Goal: Communication & Community: Connect with others

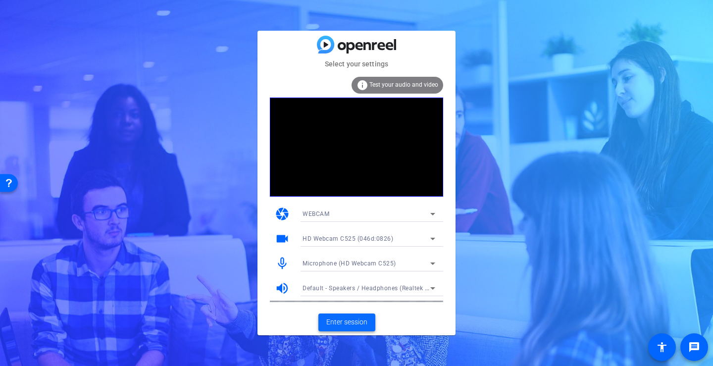
click at [341, 325] on span "Enter session" at bounding box center [346, 322] width 41 height 10
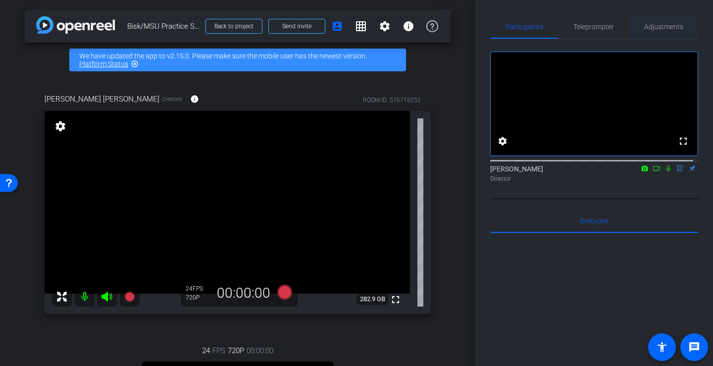
drag, startPoint x: 595, startPoint y: 27, endPoint x: 636, endPoint y: 30, distance: 41.2
click at [595, 28] on span "Teleprompter" at bounding box center [594, 26] width 41 height 7
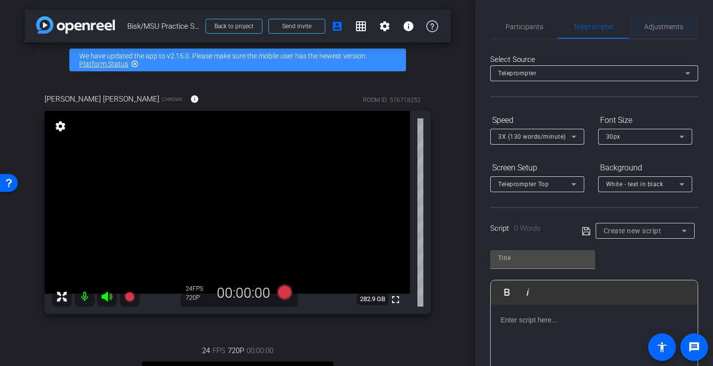
click at [658, 29] on span "Adjustments" at bounding box center [664, 26] width 39 height 7
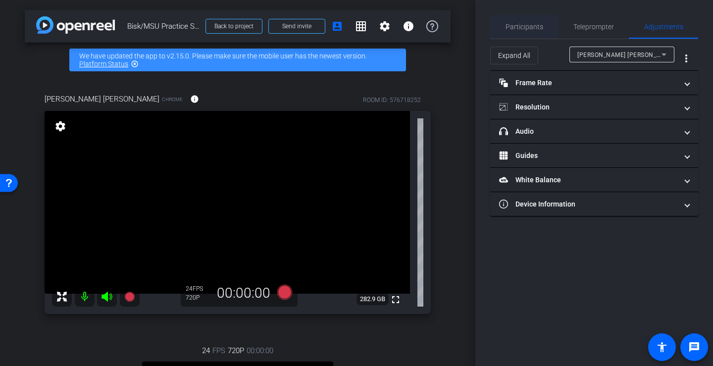
click at [508, 23] on span "Participants" at bounding box center [525, 26] width 38 height 7
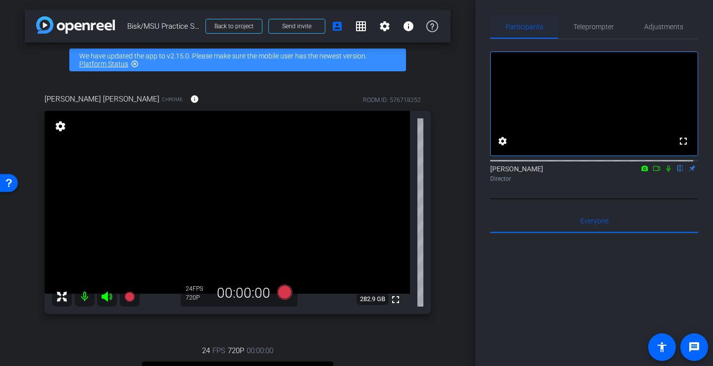
click at [531, 19] on span "Participants" at bounding box center [525, 27] width 38 height 24
click at [535, 24] on span "Participants" at bounding box center [525, 26] width 38 height 7
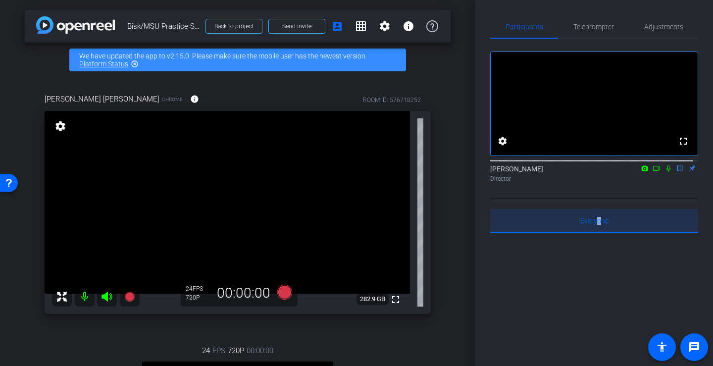
click at [593, 225] on span "Everyone 0" at bounding box center [595, 221] width 28 height 24
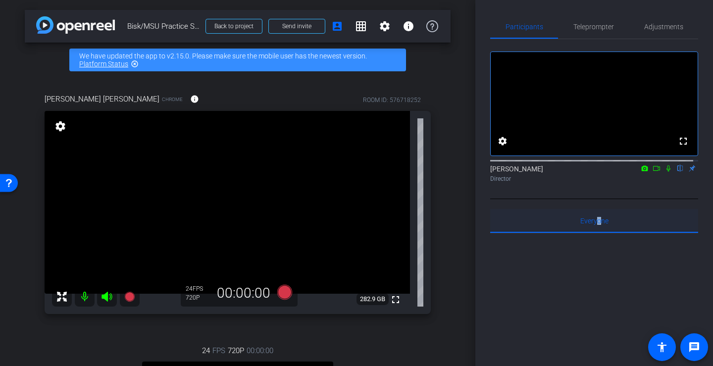
click at [593, 224] on span "Everyone 0" at bounding box center [595, 220] width 28 height 7
click at [331, 25] on mat-icon "account_box" at bounding box center [337, 26] width 12 height 12
click at [334, 27] on mat-icon "account_box" at bounding box center [337, 26] width 12 height 12
click at [403, 27] on mat-icon "info" at bounding box center [409, 26] width 12 height 12
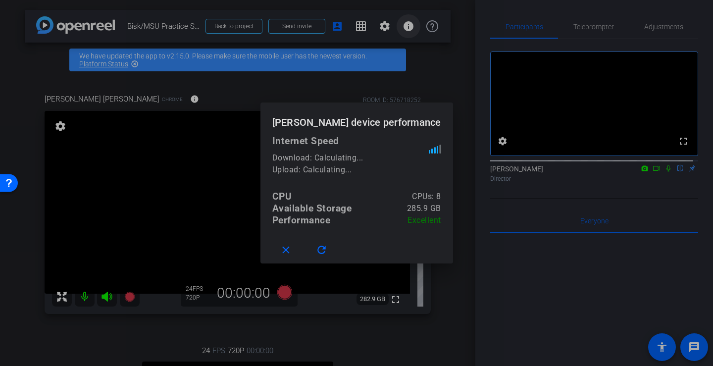
click at [402, 27] on div at bounding box center [356, 183] width 713 height 366
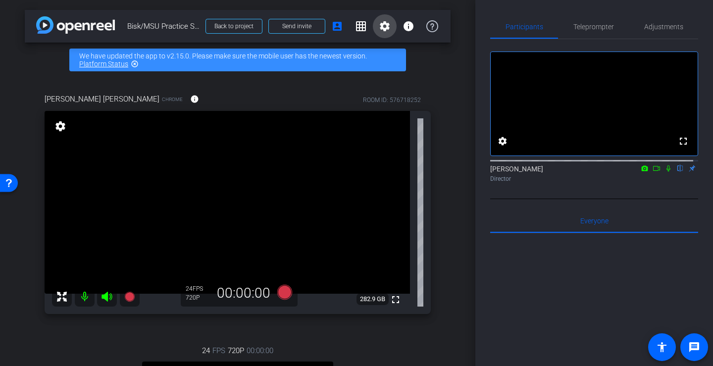
click at [379, 26] on mat-icon "settings" at bounding box center [385, 26] width 12 height 12
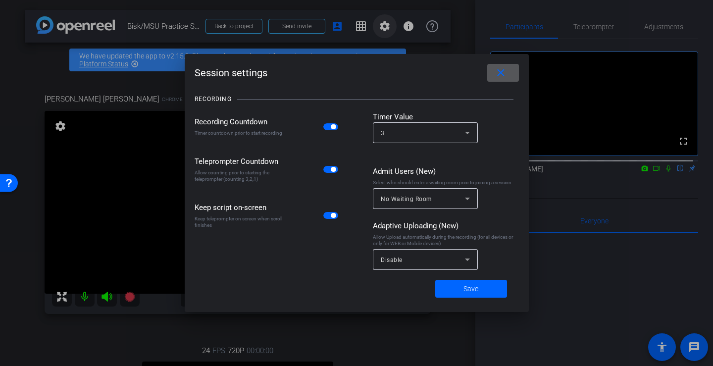
click at [377, 26] on div at bounding box center [356, 183] width 713 height 366
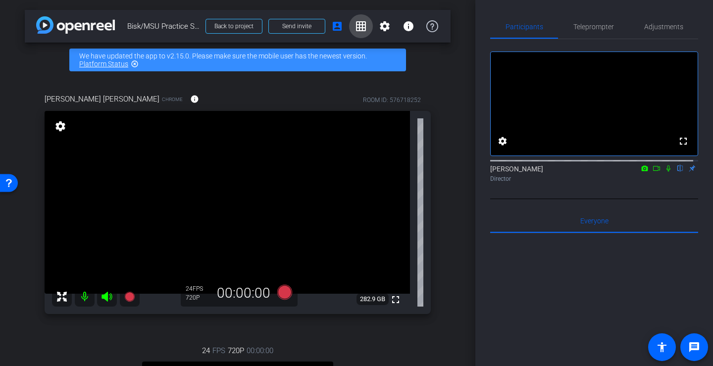
click at [357, 29] on mat-icon "grid_on" at bounding box center [361, 26] width 12 height 12
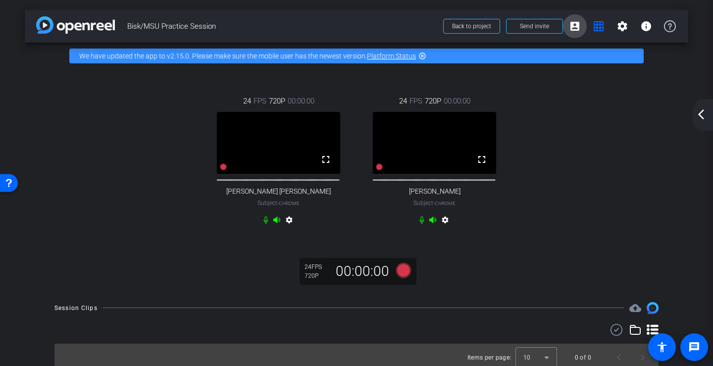
click at [570, 29] on mat-icon "account_box" at bounding box center [575, 26] width 12 height 12
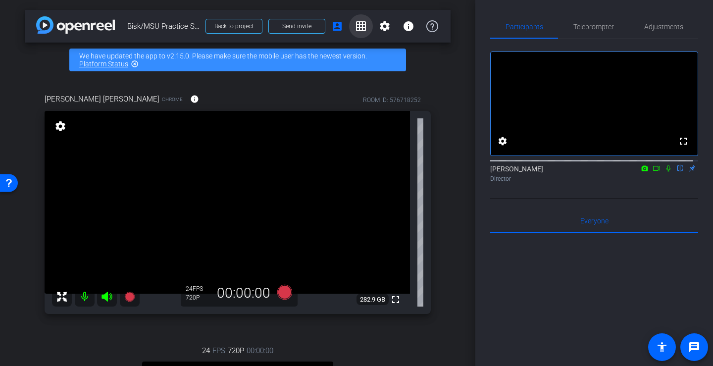
click at [360, 26] on mat-icon "grid_on" at bounding box center [361, 26] width 12 height 12
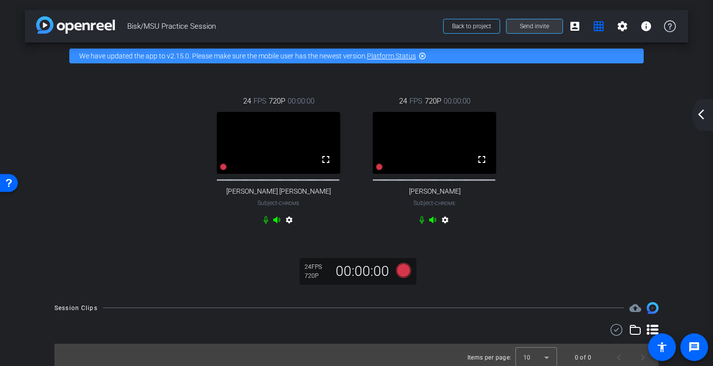
click at [520, 27] on span "Send invite" at bounding box center [534, 26] width 29 height 8
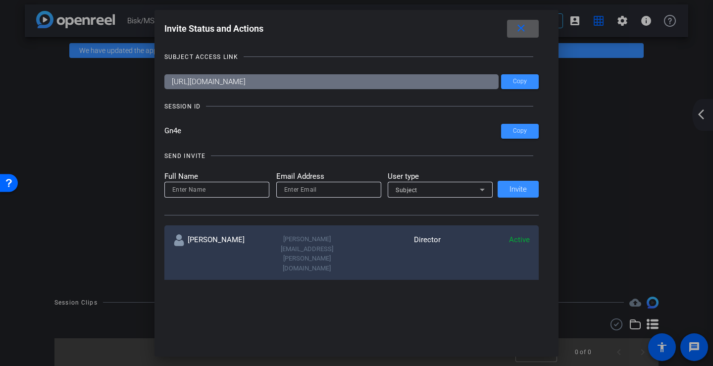
click at [217, 191] on input at bounding box center [216, 190] width 89 height 12
type input "[PERSON_NAME]"
type input "J"
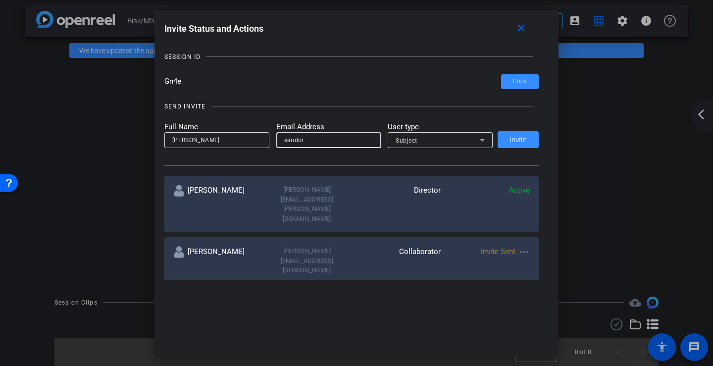
scroll to position [99, 0]
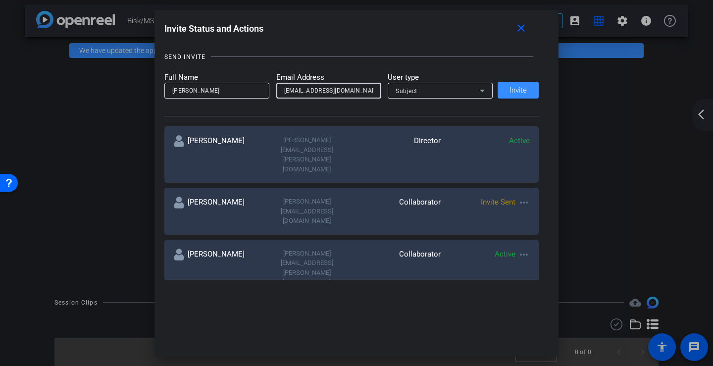
drag, startPoint x: 315, startPoint y: 87, endPoint x: 337, endPoint y: 112, distance: 33.7
click at [316, 87] on input "[EMAIL_ADDRESS][DOMAIN_NAME]" at bounding box center [328, 91] width 89 height 12
type input "[EMAIL_ADDRESS][DOMAIN_NAME]"
click at [446, 80] on div "User type Subject" at bounding box center [440, 85] width 105 height 27
click at [451, 90] on div "Subject" at bounding box center [438, 91] width 84 height 12
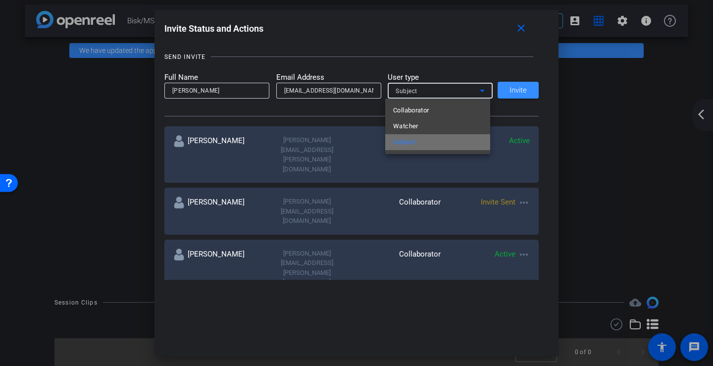
click at [415, 140] on span "Subject" at bounding box center [404, 142] width 23 height 12
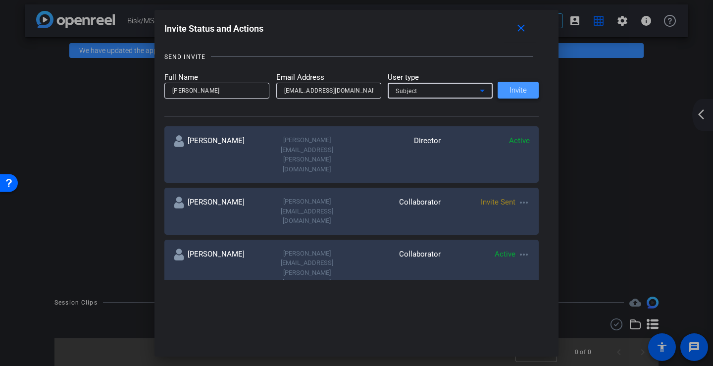
click at [511, 91] on span "Invite" at bounding box center [518, 90] width 17 height 7
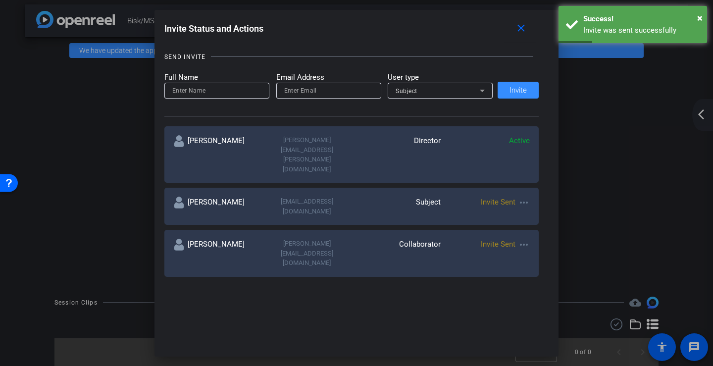
scroll to position [0, 0]
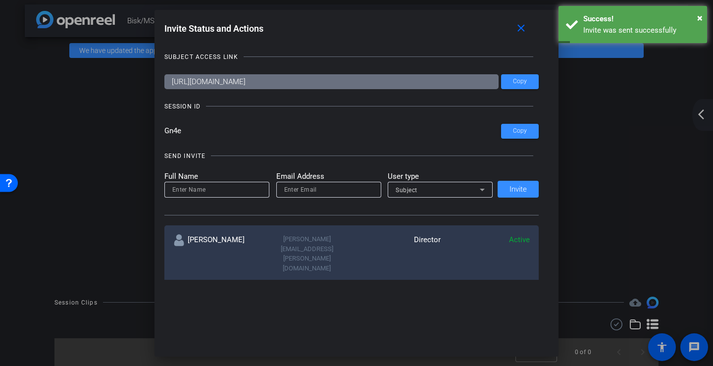
click at [624, 145] on div at bounding box center [356, 183] width 713 height 366
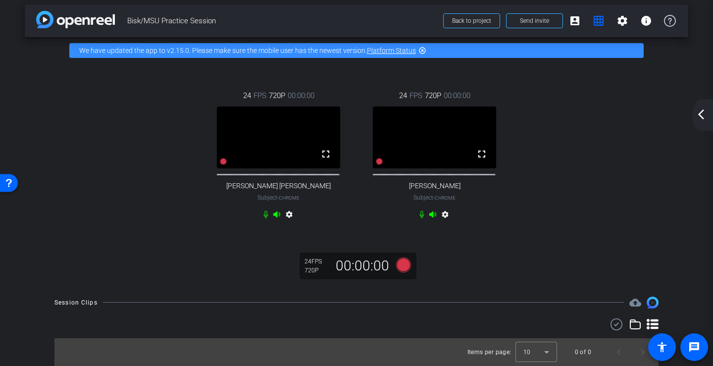
click at [426, 47] on mat-icon "highlight_off" at bounding box center [423, 51] width 8 height 8
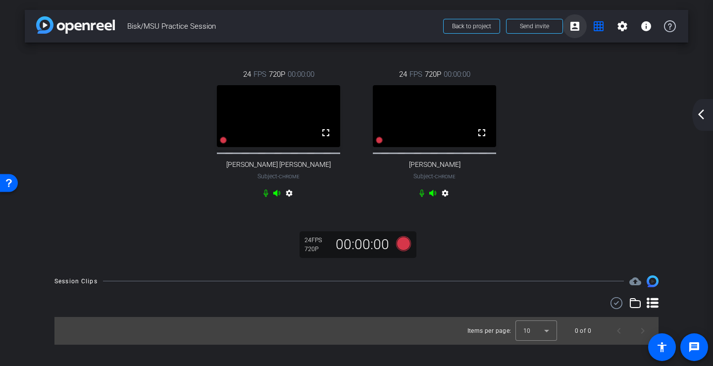
click at [578, 20] on mat-icon "account_box" at bounding box center [575, 26] width 12 height 12
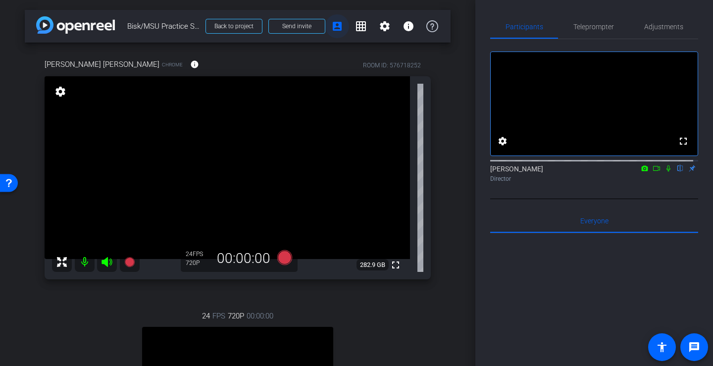
click at [333, 27] on mat-icon "account_box" at bounding box center [337, 26] width 12 height 12
click at [275, 28] on span at bounding box center [297, 26] width 56 height 24
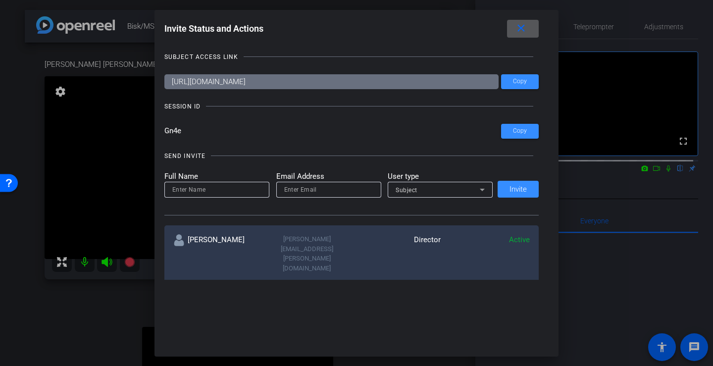
click at [527, 29] on mat-icon "close" at bounding box center [521, 28] width 12 height 12
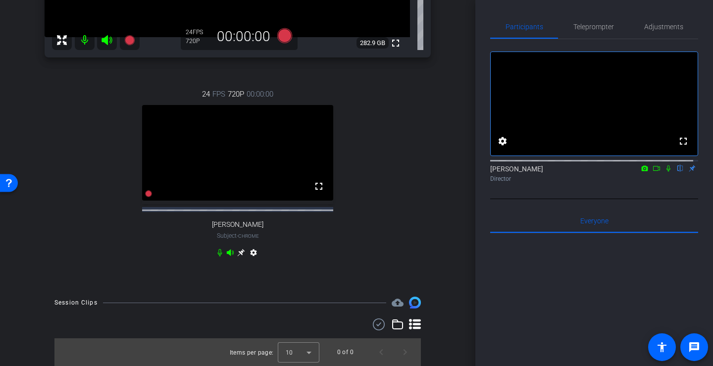
scroll to position [214, 0]
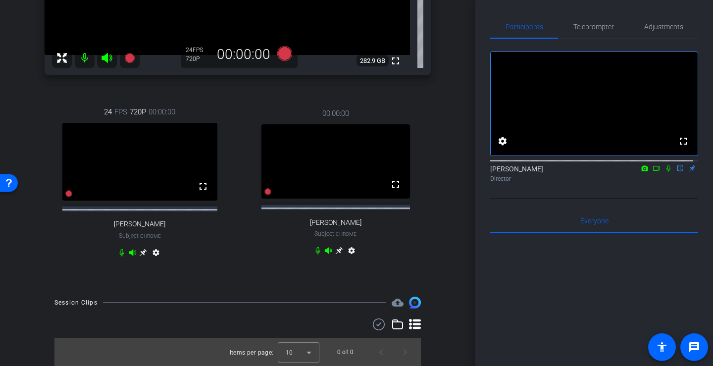
click at [431, 232] on div "[PERSON_NAME] [PERSON_NAME] Chrome info ROOM ID: 576718252 fullscreen settings …" at bounding box center [238, 62] width 426 height 448
click at [444, 241] on div "[PERSON_NAME] [PERSON_NAME] Chrome info ROOM ID: 576718252 fullscreen settings …" at bounding box center [238, 62] width 426 height 448
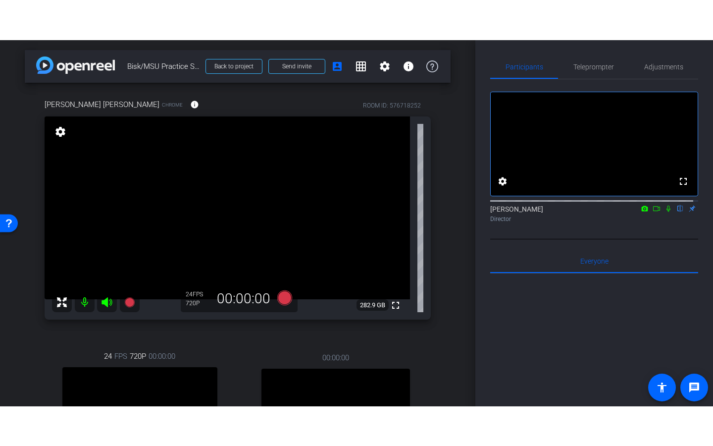
scroll to position [149, 0]
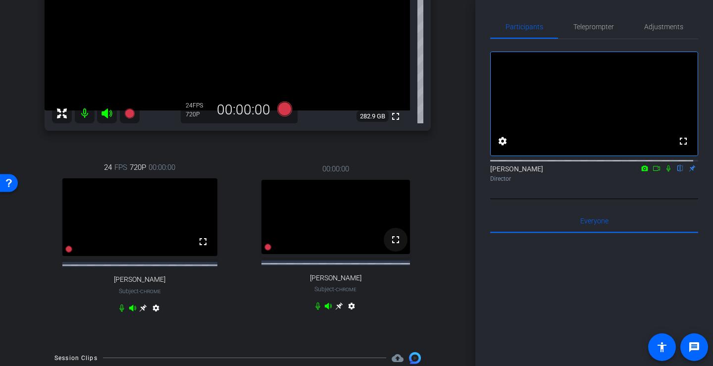
click at [390, 245] on mat-icon "fullscreen" at bounding box center [396, 240] width 12 height 12
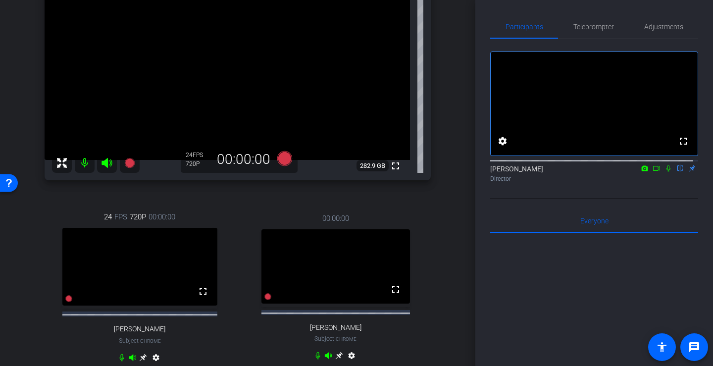
scroll to position [198, 0]
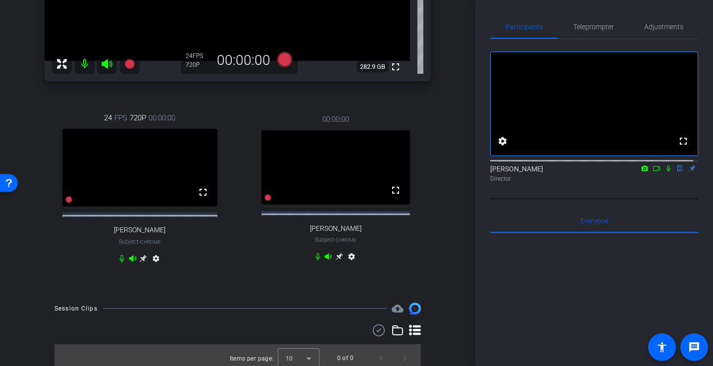
click at [348, 265] on mat-icon "settings" at bounding box center [352, 259] width 12 height 12
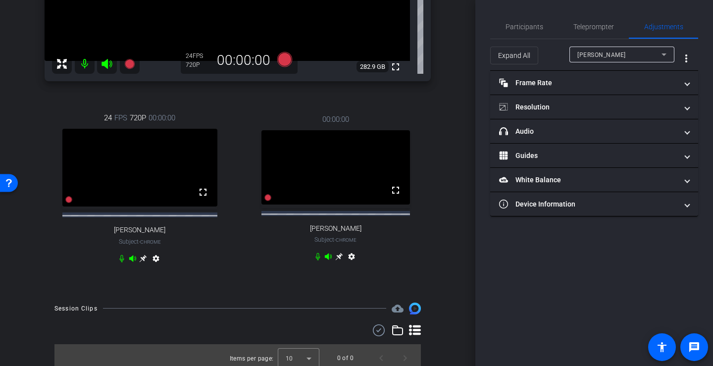
click at [665, 52] on icon at bounding box center [664, 55] width 12 height 12
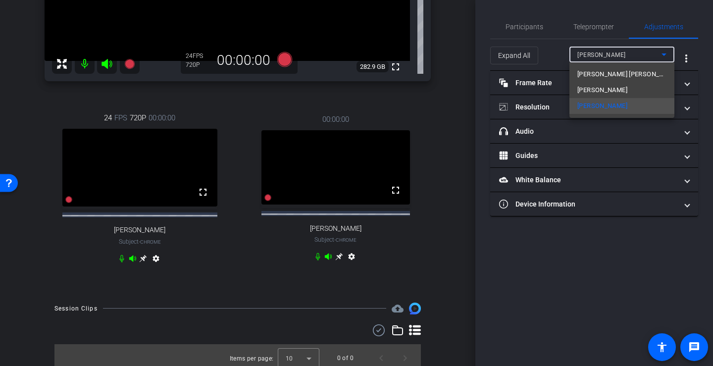
click at [665, 52] on div at bounding box center [356, 183] width 713 height 366
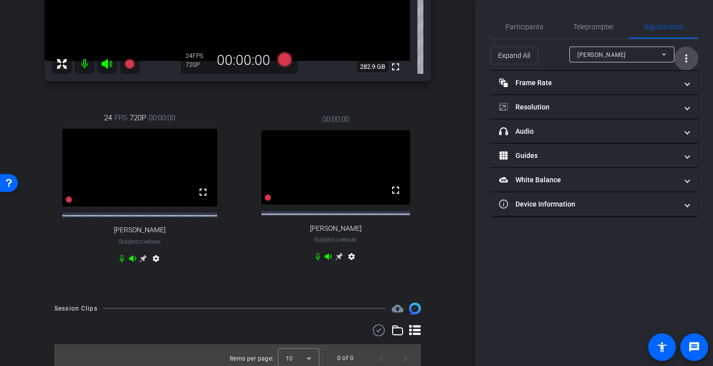
click at [686, 54] on mat-icon "more_vert" at bounding box center [687, 59] width 12 height 12
click at [686, 54] on div at bounding box center [356, 183] width 713 height 366
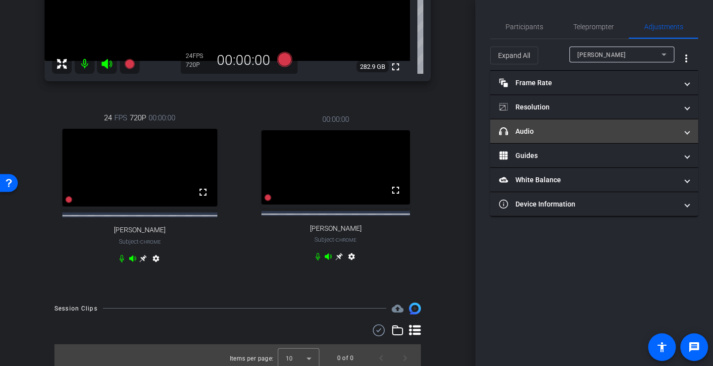
click at [690, 132] on mat-expansion-panel-header "headphone icon Audio" at bounding box center [594, 131] width 208 height 24
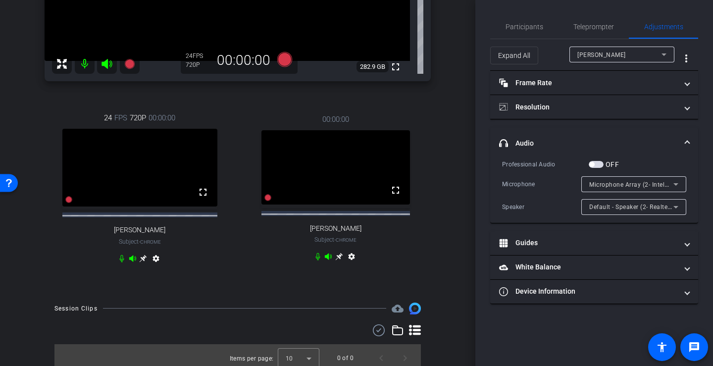
click at [693, 138] on mat-expansion-panel-header "headphone icon Audio" at bounding box center [594, 143] width 208 height 32
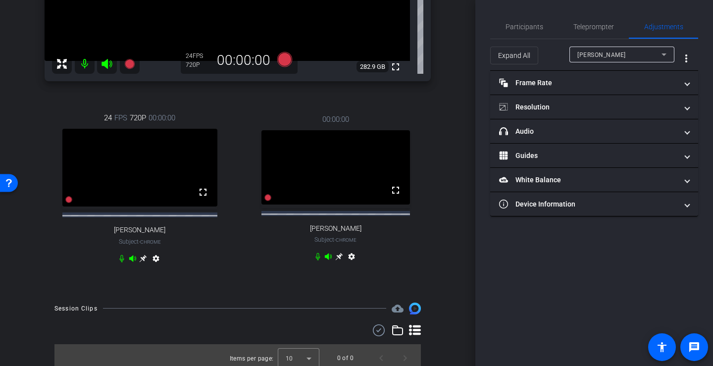
click at [124, 262] on icon at bounding box center [122, 258] width 4 height 7
click at [314, 261] on icon at bounding box center [318, 257] width 8 height 8
click at [136, 262] on icon at bounding box center [132, 258] width 7 height 6
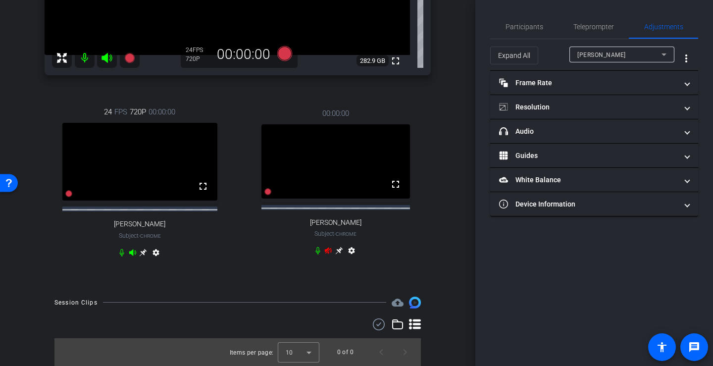
scroll to position [115, 0]
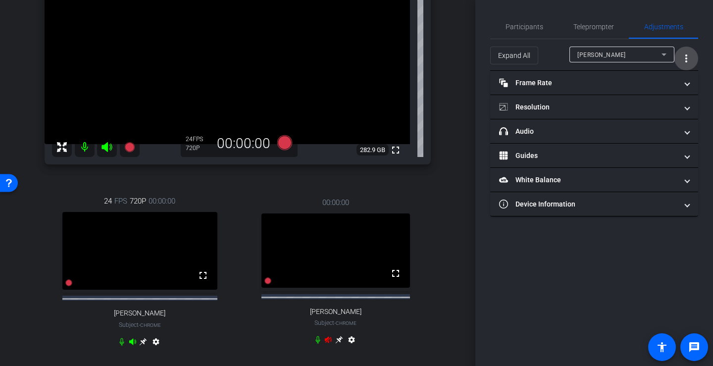
click at [689, 54] on mat-icon "more_vert" at bounding box center [687, 59] width 12 height 12
click at [687, 53] on div at bounding box center [356, 183] width 713 height 366
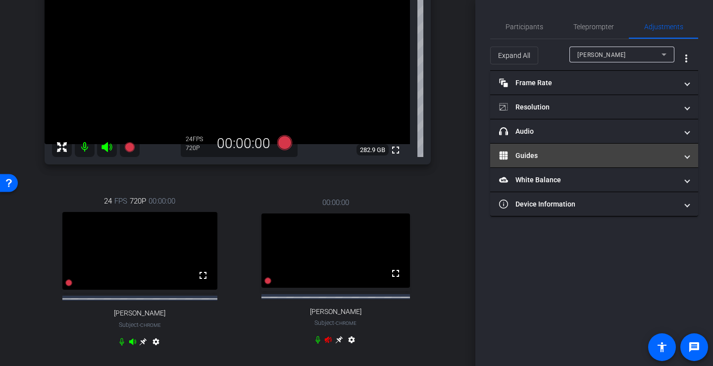
click at [689, 155] on span at bounding box center [688, 156] width 4 height 10
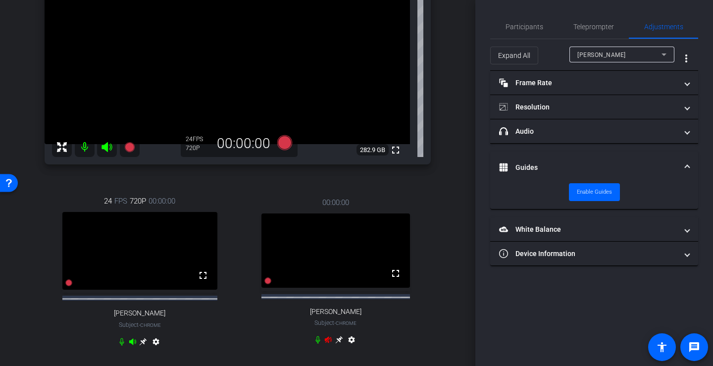
click at [689, 155] on mat-expansion-panel-header "Guides" at bounding box center [594, 168] width 208 height 32
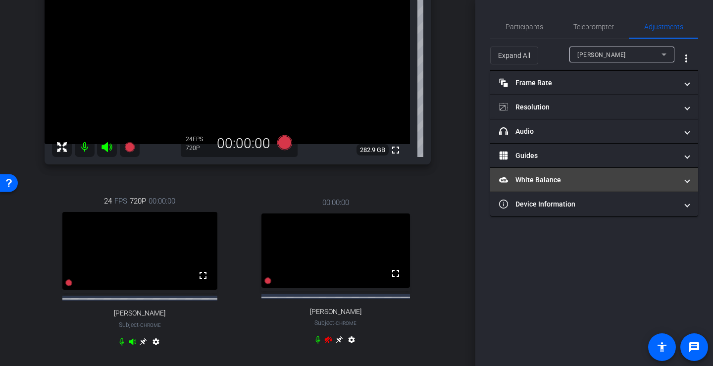
click at [689, 181] on span at bounding box center [688, 180] width 4 height 10
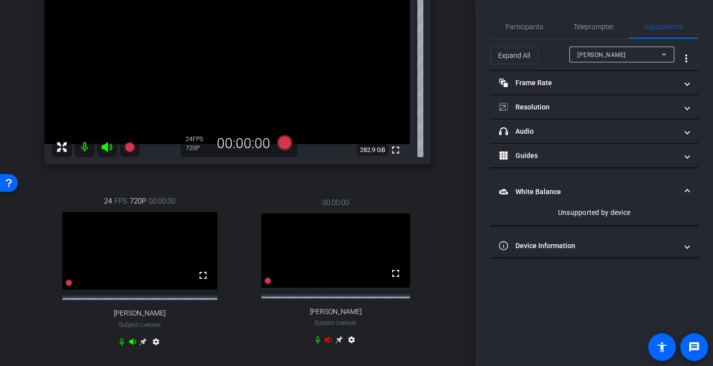
click at [690, 181] on mat-expansion-panel-header "White Balance White Balance" at bounding box center [594, 192] width 208 height 32
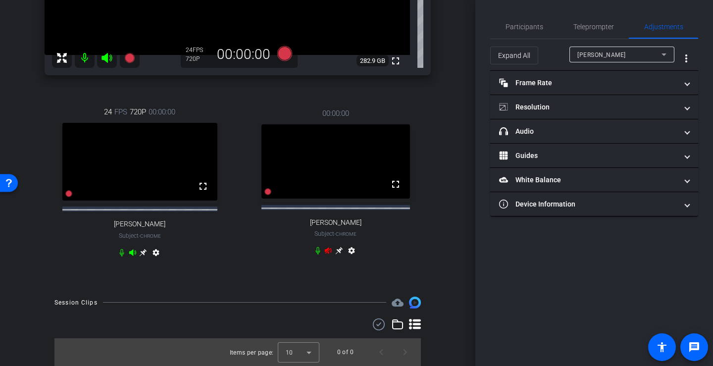
scroll to position [65, 0]
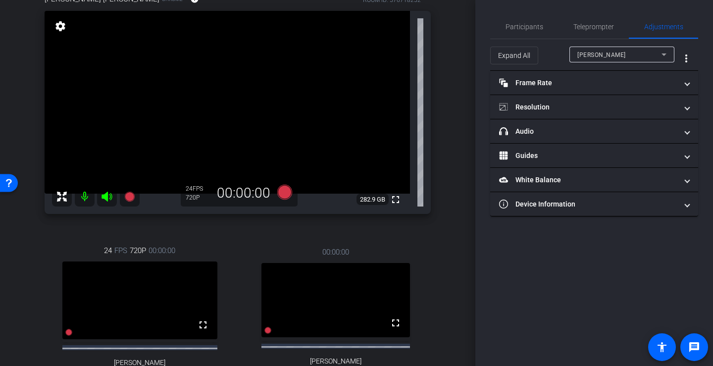
click at [61, 27] on mat-icon "settings" at bounding box center [61, 26] width 14 height 12
click at [60, 25] on mat-icon "settings" at bounding box center [61, 26] width 14 height 12
click at [433, 269] on div "[PERSON_NAME] [PERSON_NAME] Chrome info ROOM ID: 576718252 fullscreen settings …" at bounding box center [238, 201] width 426 height 448
click at [392, 329] on mat-icon "fullscreen" at bounding box center [396, 323] width 12 height 12
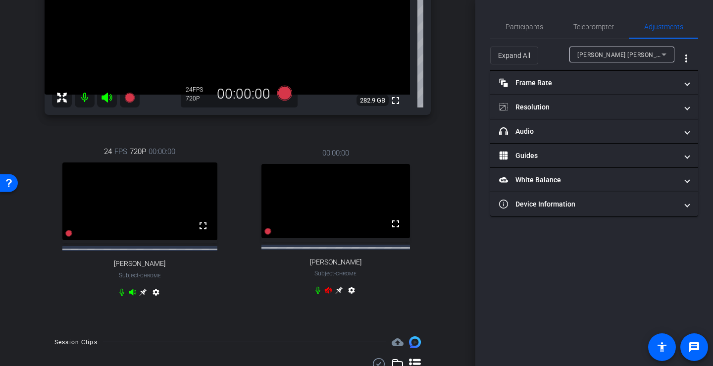
scroll to position [0, 0]
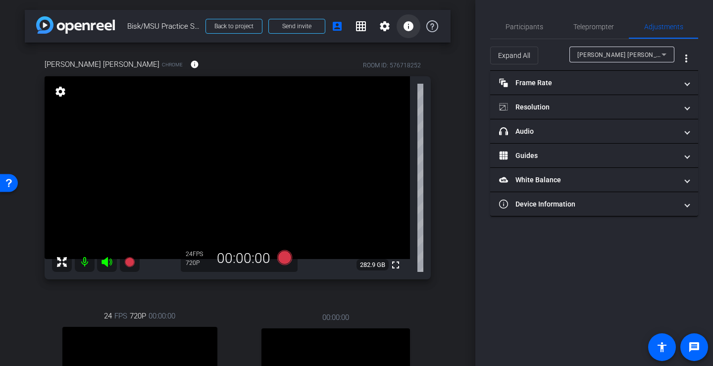
click at [405, 26] on mat-icon "info" at bounding box center [409, 26] width 12 height 12
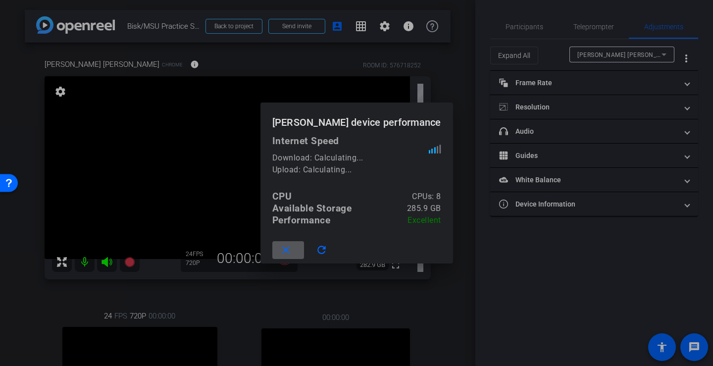
click at [402, 27] on div at bounding box center [356, 183] width 713 height 366
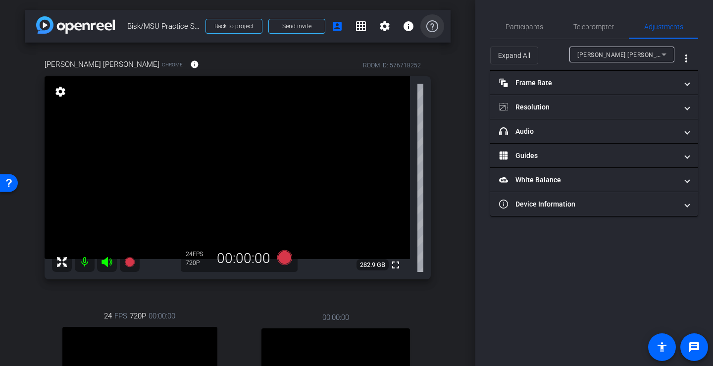
click at [427, 21] on icon at bounding box center [433, 26] width 12 height 12
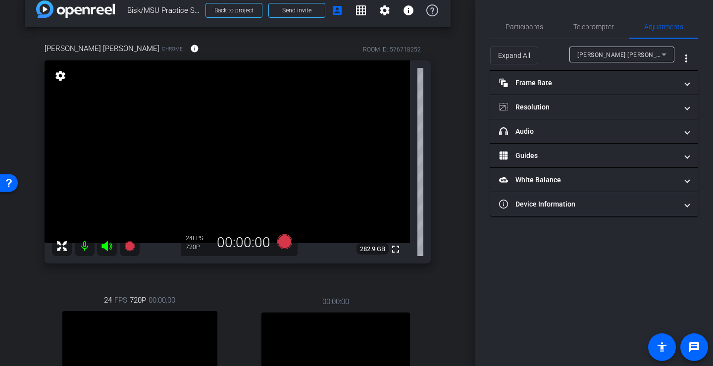
scroll to position [164, 0]
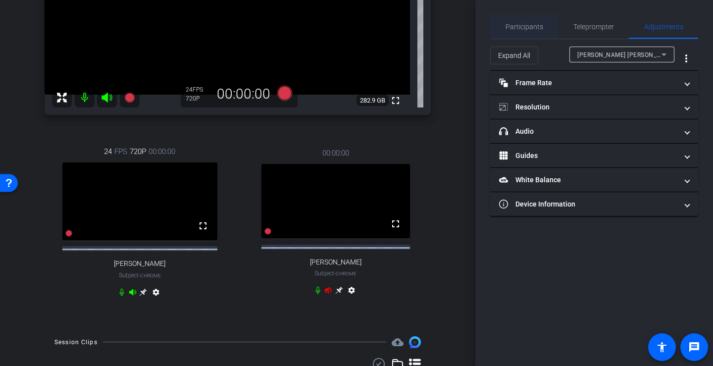
click at [531, 29] on span "Participants" at bounding box center [525, 26] width 38 height 7
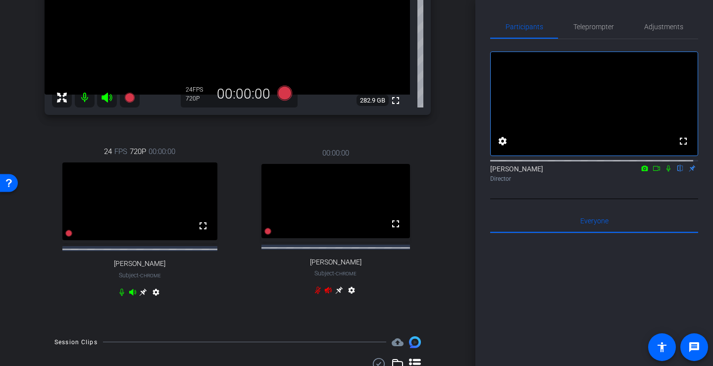
click at [325, 294] on icon at bounding box center [328, 290] width 7 height 6
click at [314, 294] on icon at bounding box center [318, 290] width 8 height 8
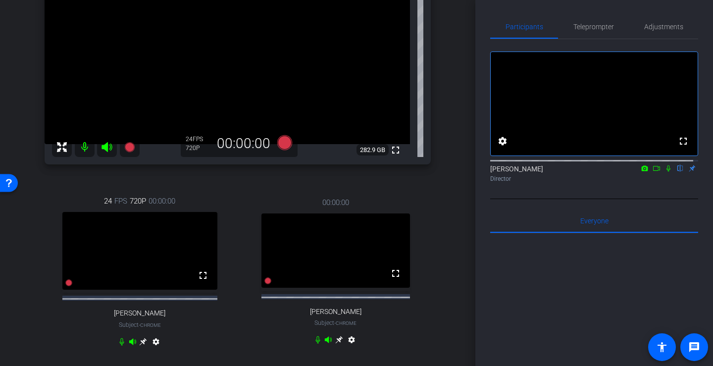
scroll to position [0, 0]
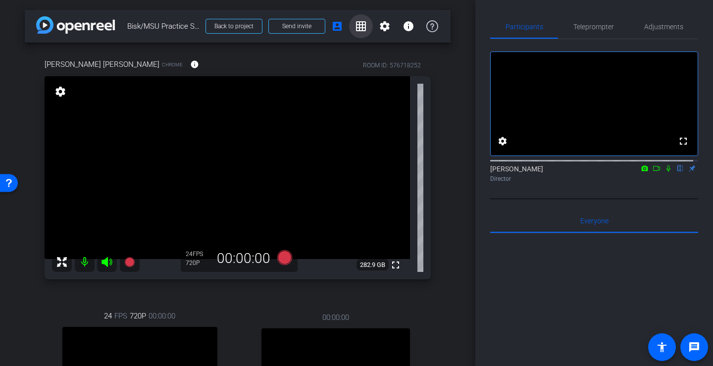
drag, startPoint x: 360, startPoint y: 22, endPoint x: 377, endPoint y: 34, distance: 21.3
click at [360, 22] on mat-icon "grid_on" at bounding box center [361, 26] width 12 height 12
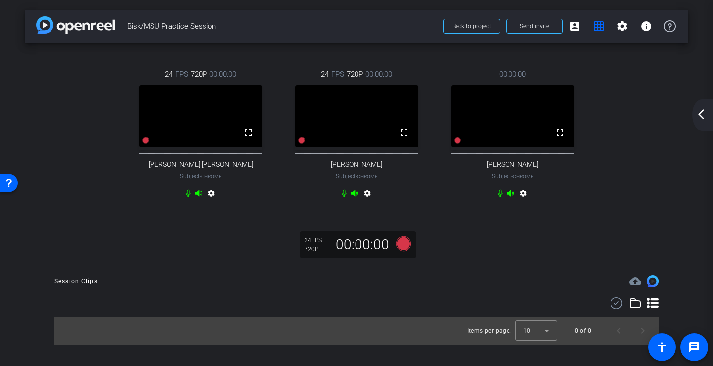
click at [524, 201] on mat-icon "settings" at bounding box center [524, 195] width 12 height 12
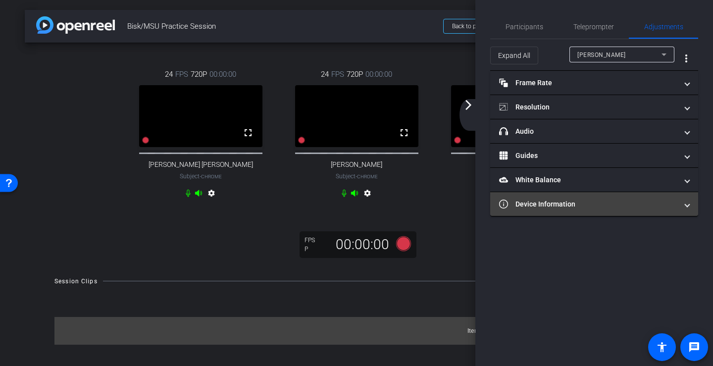
click at [684, 200] on span "Device Information" at bounding box center [592, 204] width 186 height 10
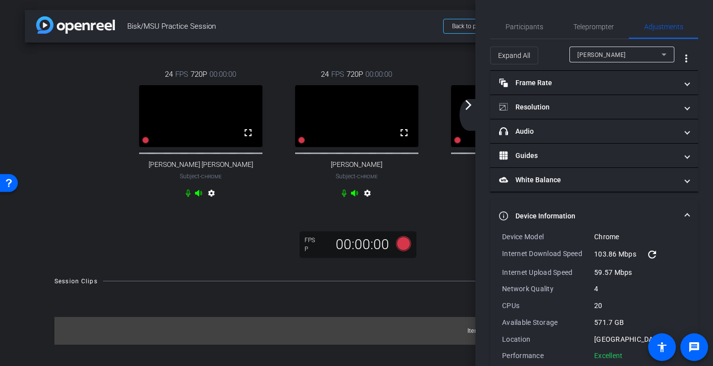
click at [686, 212] on span at bounding box center [688, 216] width 4 height 10
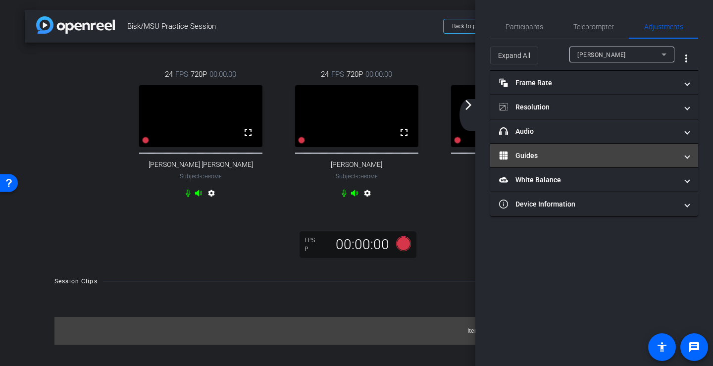
click at [687, 152] on span at bounding box center [688, 156] width 4 height 10
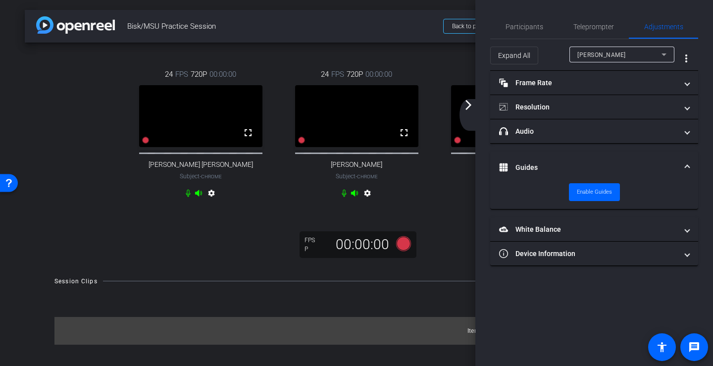
click at [688, 152] on mat-expansion-panel-header "Guides" at bounding box center [594, 168] width 208 height 32
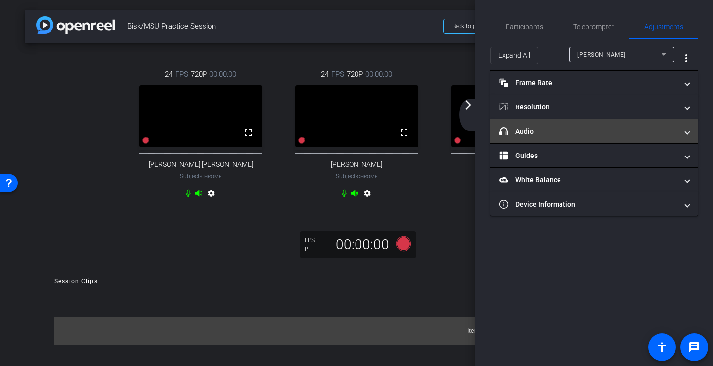
click at [686, 135] on span at bounding box center [688, 131] width 4 height 10
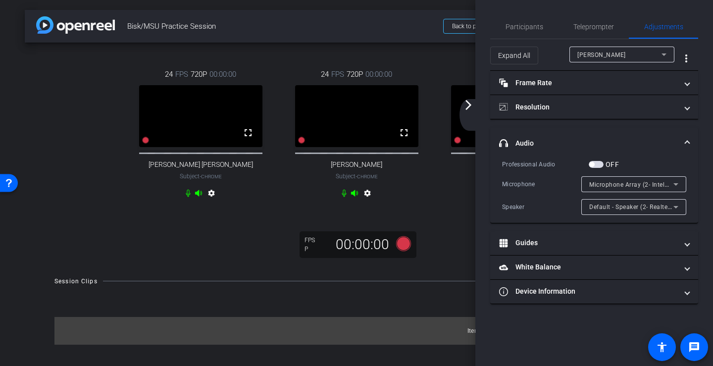
click at [688, 134] on mat-expansion-panel-header "headphone icon Audio" at bounding box center [594, 143] width 208 height 32
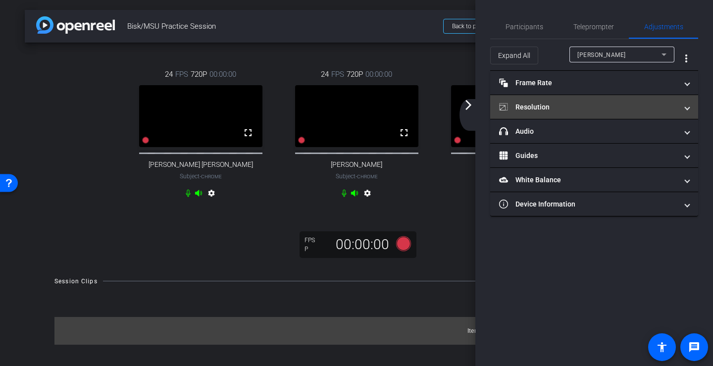
click at [688, 104] on span at bounding box center [688, 107] width 4 height 10
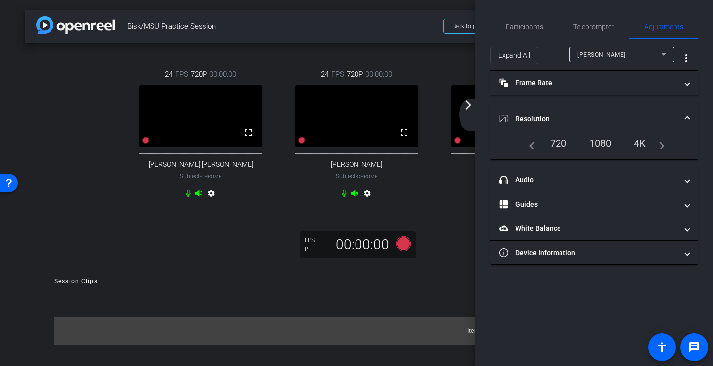
click at [688, 104] on mat-expansion-panel-header "Resolution" at bounding box center [594, 119] width 208 height 32
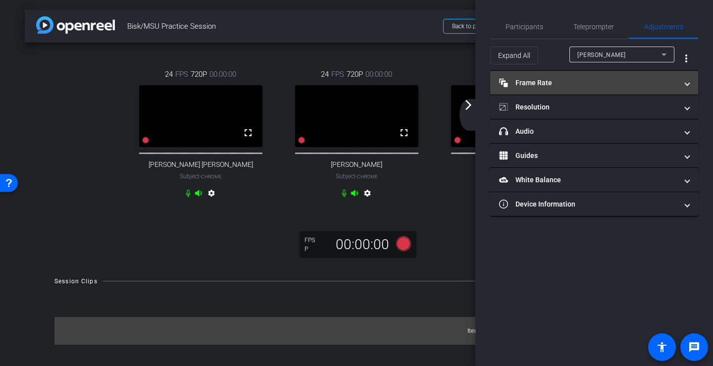
click at [689, 86] on span at bounding box center [688, 83] width 4 height 10
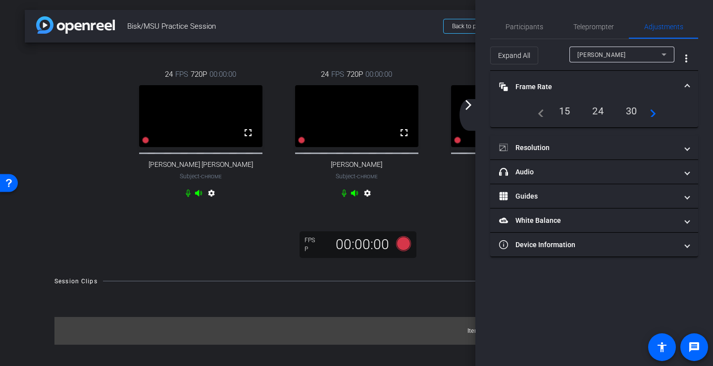
click at [689, 86] on span at bounding box center [688, 87] width 4 height 10
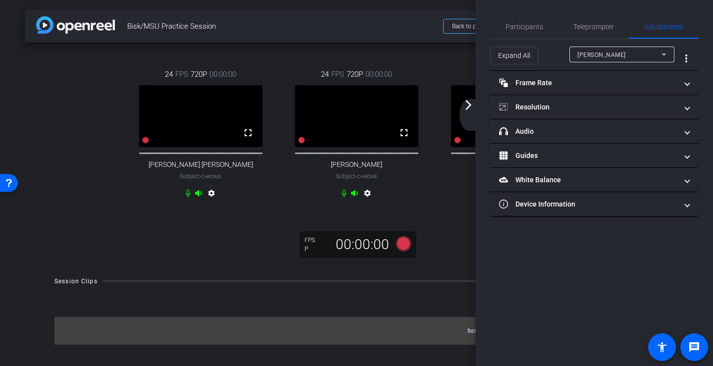
click at [391, 19] on span "Bisk/MSU Practice Session" at bounding box center [282, 26] width 310 height 20
click at [647, 25] on span "Adjustments" at bounding box center [664, 26] width 39 height 7
click at [526, 20] on span "Participants" at bounding box center [525, 27] width 38 height 24
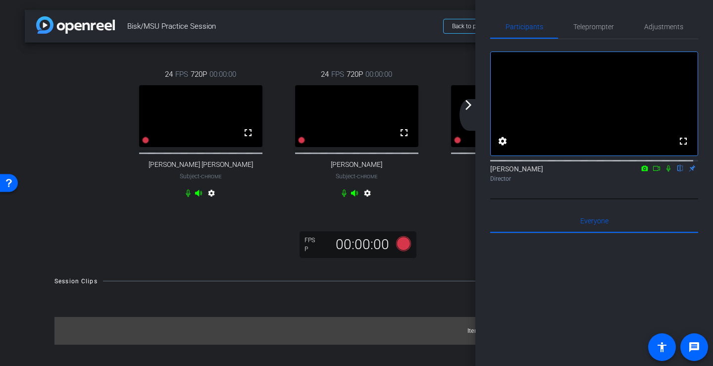
click at [467, 104] on mat-icon "arrow_forward_ios" at bounding box center [469, 105] width 12 height 12
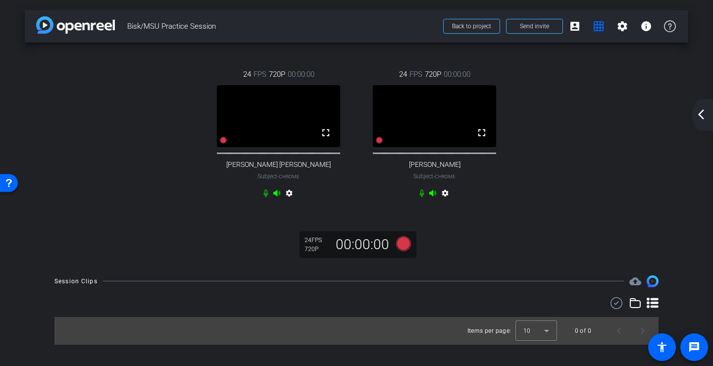
drag, startPoint x: 700, startPoint y: 112, endPoint x: 783, endPoint y: 340, distance: 242.8
click at [713, 340] on html "Accessibility Screen-Reader Guide, Feedback, and Issue Reporting | New window m…" at bounding box center [356, 183] width 713 height 366
click at [533, 25] on span "Send invite" at bounding box center [534, 26] width 29 height 8
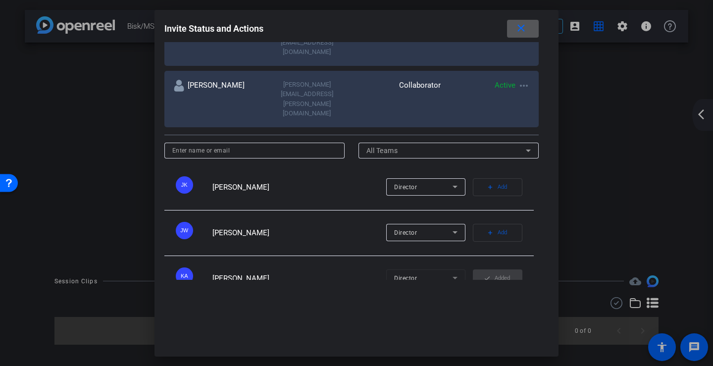
scroll to position [112, 0]
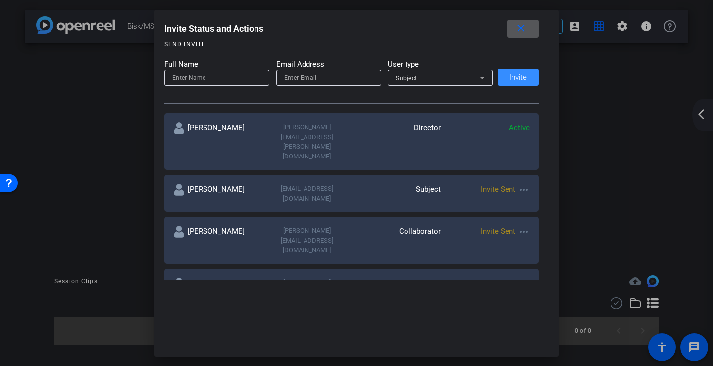
click at [523, 226] on mat-icon "more_horiz" at bounding box center [524, 232] width 12 height 12
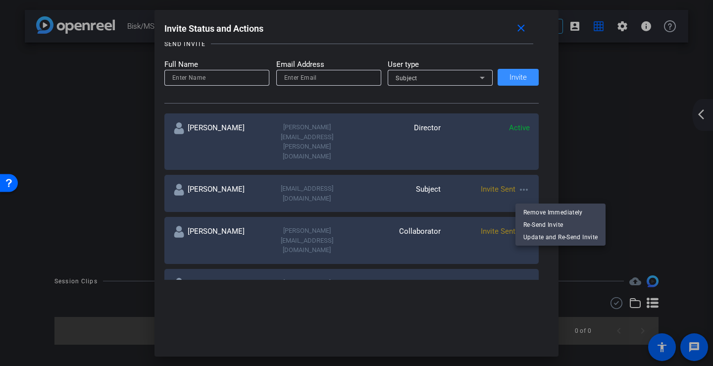
click at [626, 181] on div at bounding box center [356, 183] width 713 height 366
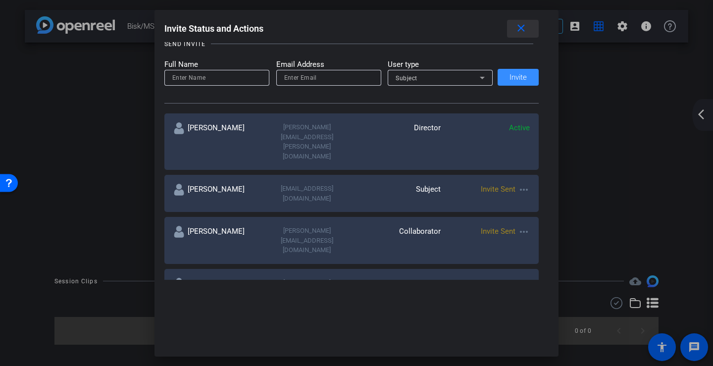
click at [526, 32] on mat-icon "close" at bounding box center [521, 28] width 12 height 12
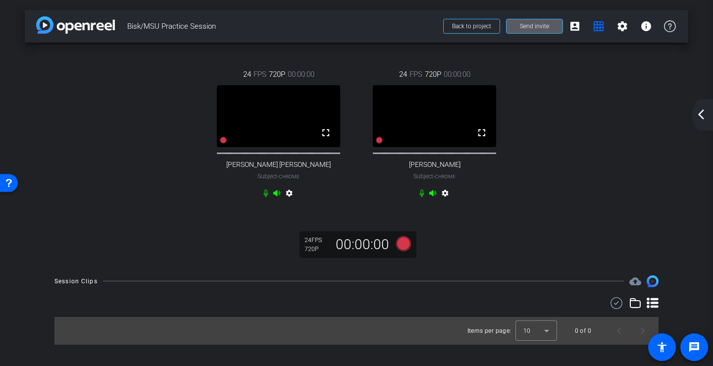
click at [701, 112] on mat-icon "arrow_back_ios_new" at bounding box center [702, 114] width 12 height 12
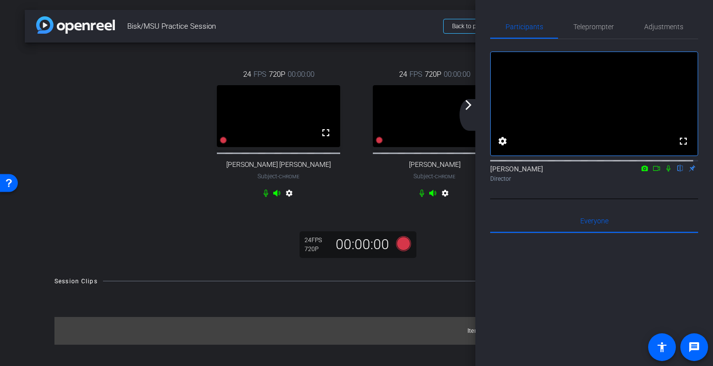
click at [667, 172] on icon at bounding box center [669, 168] width 4 height 6
click at [665, 172] on icon at bounding box center [669, 168] width 8 height 7
click at [469, 102] on mat-icon "arrow_forward_ios" at bounding box center [469, 105] width 12 height 12
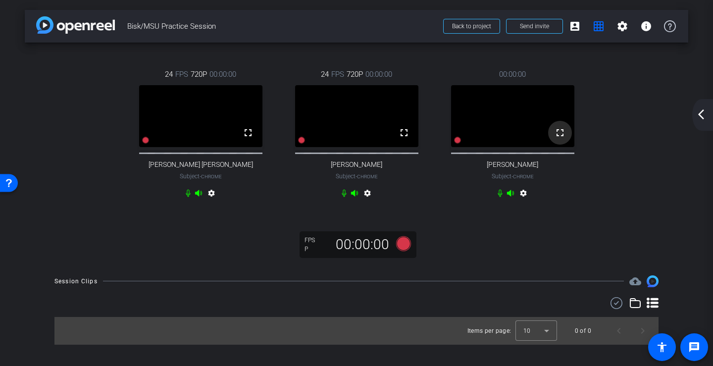
click at [557, 139] on mat-icon "fullscreen" at bounding box center [560, 133] width 12 height 12
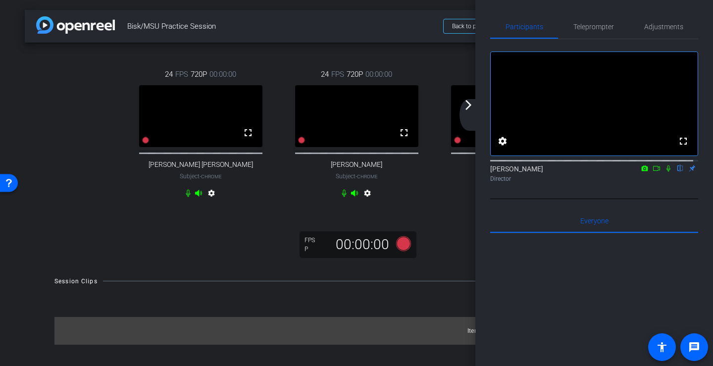
click at [466, 100] on mat-icon "arrow_forward_ios" at bounding box center [469, 105] width 12 height 12
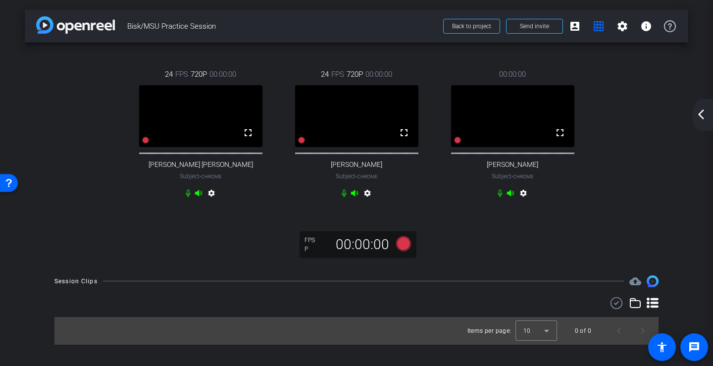
click at [524, 201] on mat-icon "settings" at bounding box center [524, 195] width 12 height 12
click at [522, 201] on mat-icon "settings" at bounding box center [524, 195] width 12 height 12
click at [523, 199] on mat-icon "settings" at bounding box center [524, 195] width 12 height 12
